Goal: Task Accomplishment & Management: Manage account settings

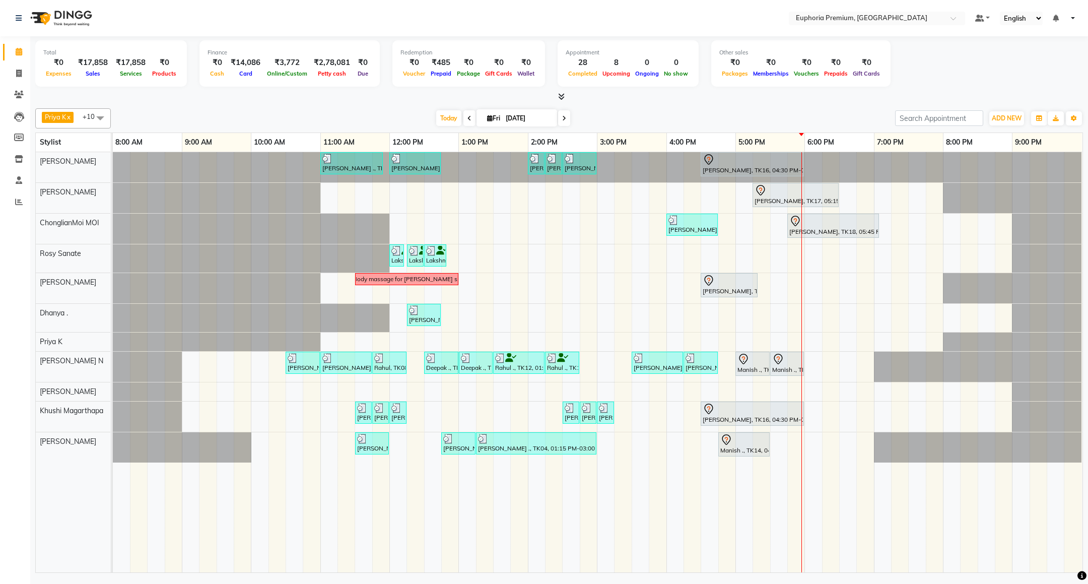
click at [1070, 20] on ul "Default Panel My Panel English ENGLISH Español العربية मराठी हिंदी ગુજરાતી தமிழ…" at bounding box center [1025, 19] width 110 height 14
click at [1072, 20] on ul "Default Panel My Panel English ENGLISH Español العربية मराठी हिंदी ગુજરાતી தமிழ…" at bounding box center [1025, 19] width 110 height 14
click at [947, 20] on div at bounding box center [877, 19] width 176 height 10
click at [1080, 16] on nav "Select Location × Euphoria Premium, Hennur Road Euphoria Premium, Hennur Road D…" at bounding box center [544, 18] width 1088 height 36
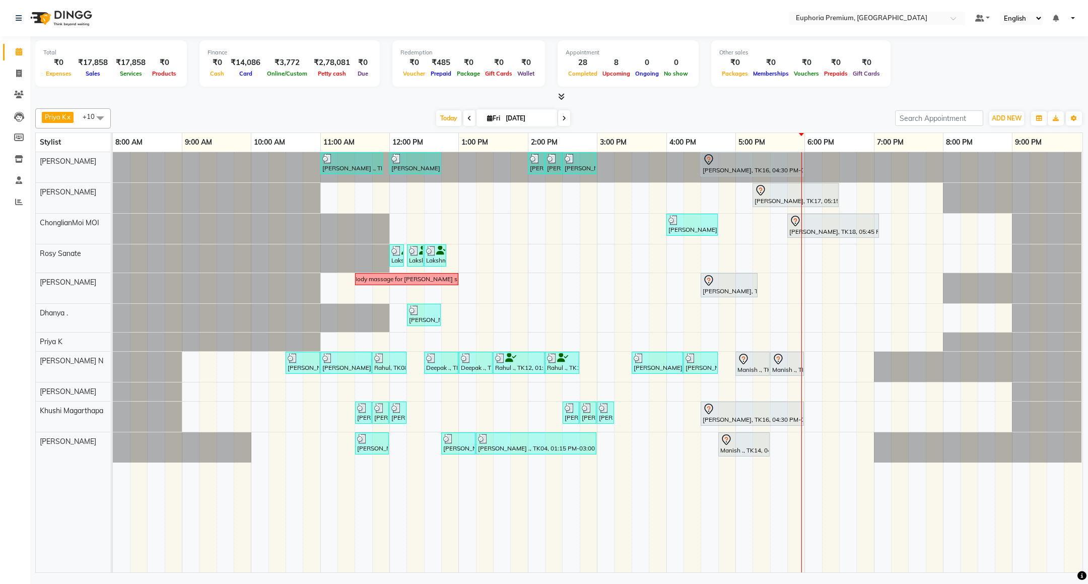
click at [1075, 15] on ul "Default Panel My Panel English ENGLISH Español العربية मराठी हिंदी ગુજરાતી தமிழ…" at bounding box center [1025, 19] width 110 height 14
click at [1070, 15] on ul "Default Panel My Panel English ENGLISH Español العربية मराठी हिंदी ગુજરાતી தமிழ…" at bounding box center [1025, 19] width 110 height 14
click at [1074, 16] on ul "Default Panel My Panel English ENGLISH Español العربية मराठी हिंदी ગુજરાતી தமிழ…" at bounding box center [1025, 19] width 110 height 14
click at [1073, 18] on link at bounding box center [1072, 18] width 6 height 2
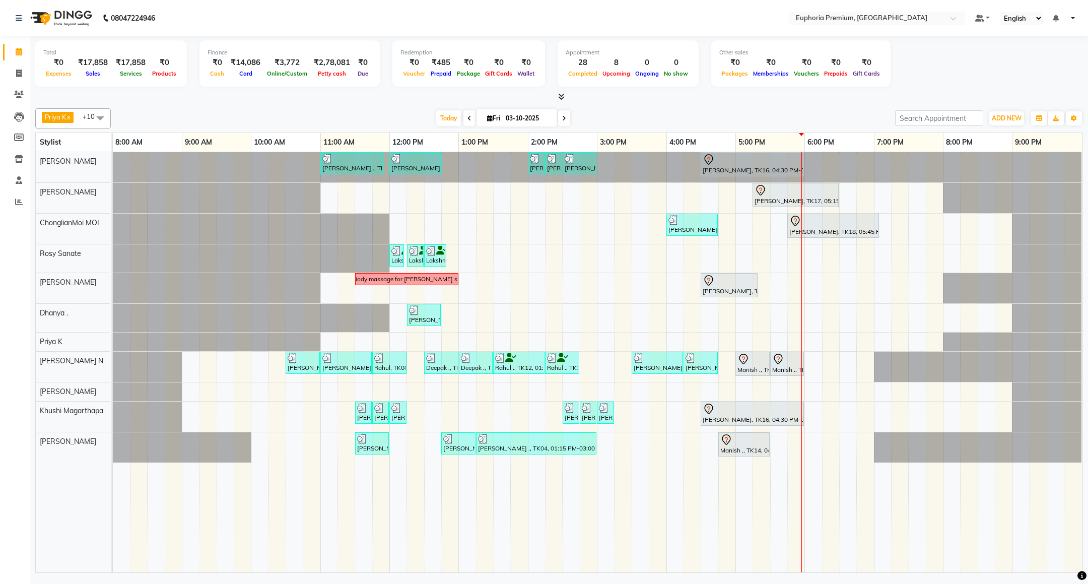
click at [1076, 15] on ul "Default Panel My Panel English ENGLISH Español العربية मराठी हिंदी ગુજરાતી தமிழ…" at bounding box center [1025, 19] width 110 height 14
click at [1070, 19] on ul "Default Panel My Panel English ENGLISH Español العربية मराठी हिंदी ગુજરાતી தமிழ…" at bounding box center [1025, 19] width 110 height 14
click at [1076, 17] on ul "Default Panel My Panel English ENGLISH Español العربية मराठी हिंदी ગુજરાતી தமிழ…" at bounding box center [1025, 19] width 110 height 14
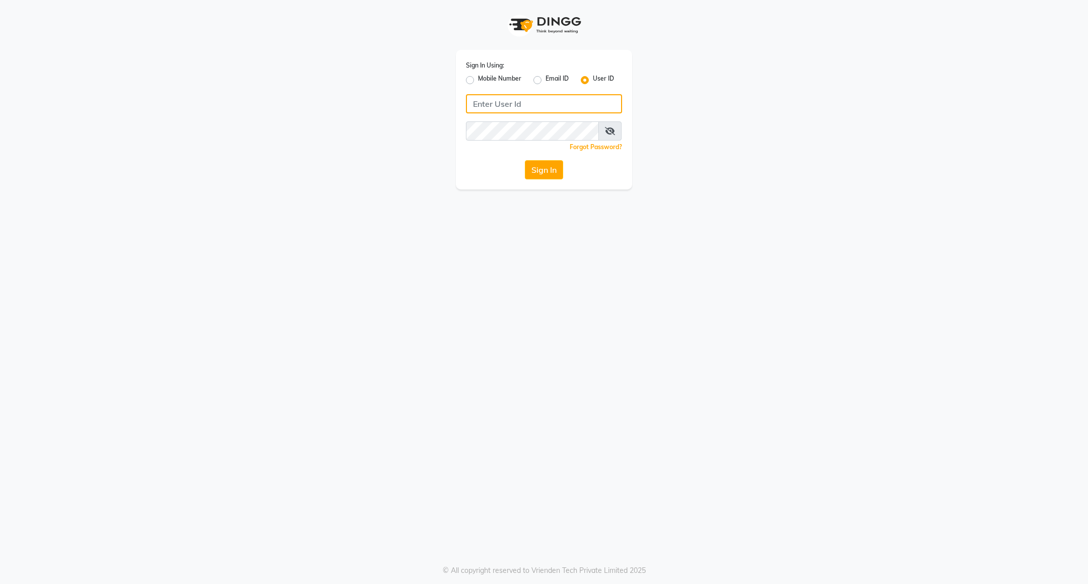
type input "8884568139"
click at [501, 79] on label "Mobile Number" at bounding box center [499, 80] width 43 height 12
click at [484, 79] on input "Mobile Number" at bounding box center [481, 77] width 7 height 7
radio input "true"
radio input "false"
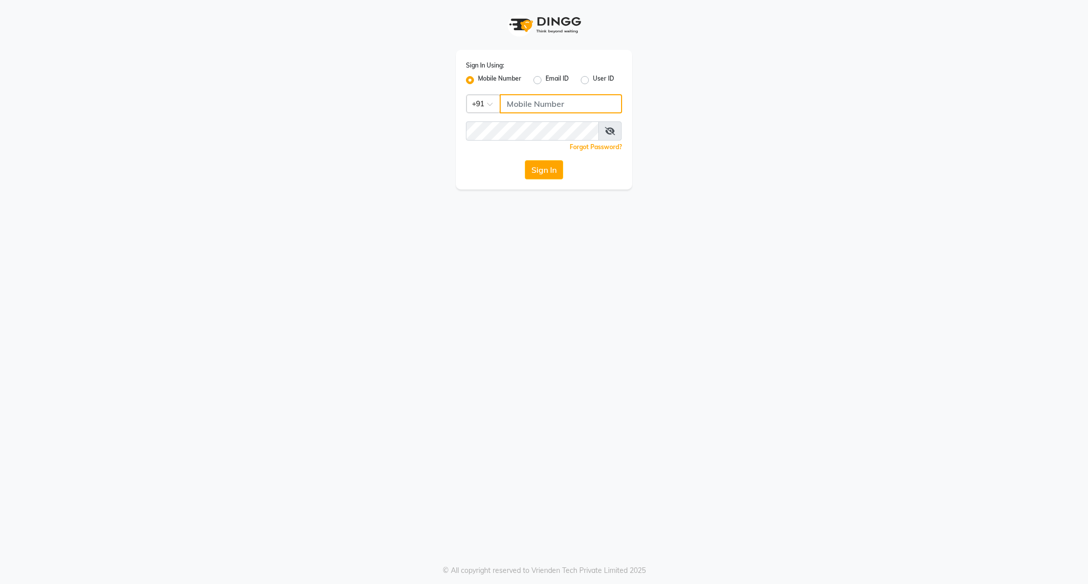
click at [511, 96] on input "Username" at bounding box center [561, 103] width 122 height 19
type input "8884568139"
click at [547, 174] on button "Sign In" at bounding box center [544, 169] width 38 height 19
